Goal: Task Accomplishment & Management: Use online tool/utility

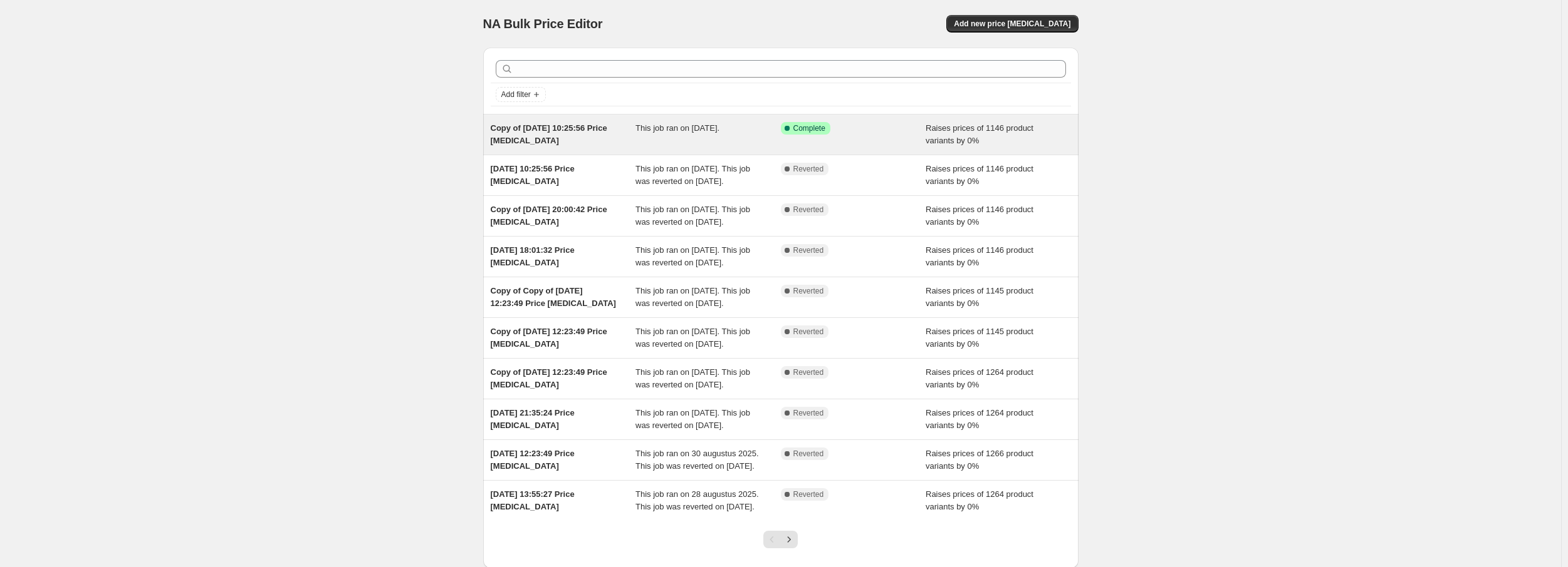
click at [583, 132] on span "Copy of 28 sep 2025, 10:25:56 Price change job" at bounding box center [548, 134] width 117 height 22
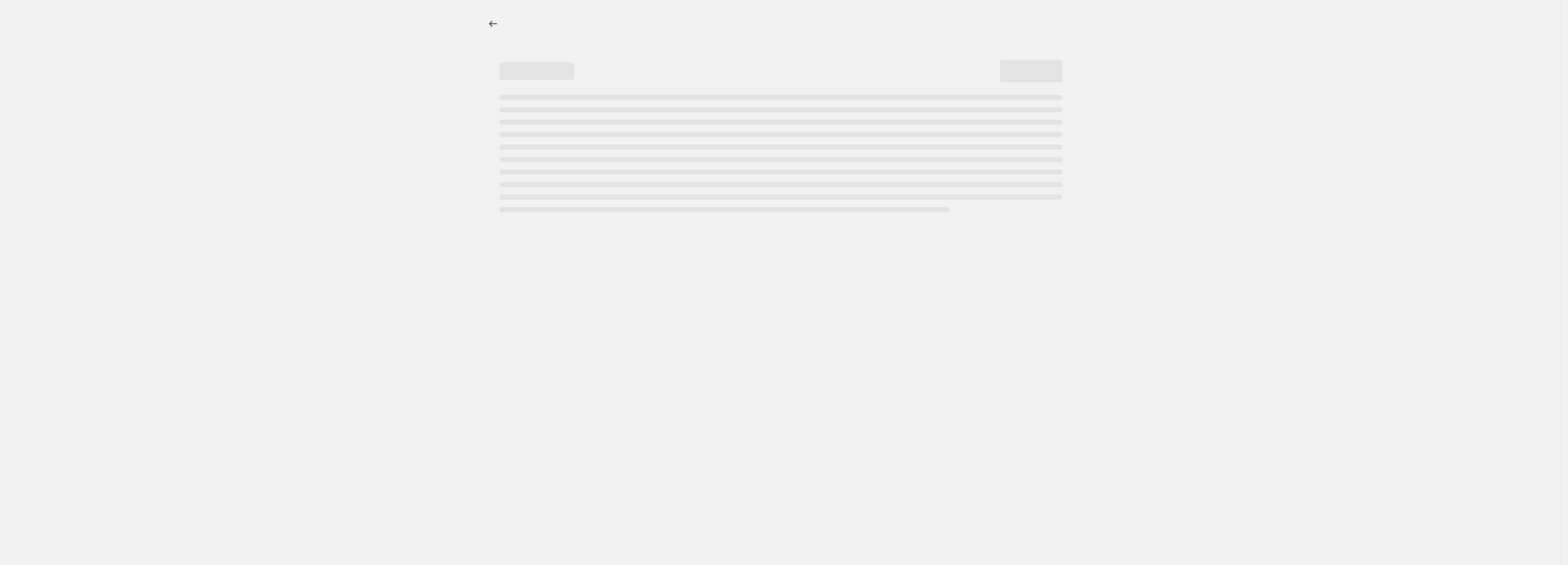
select select "percentage"
